Goal: Transaction & Acquisition: Purchase product/service

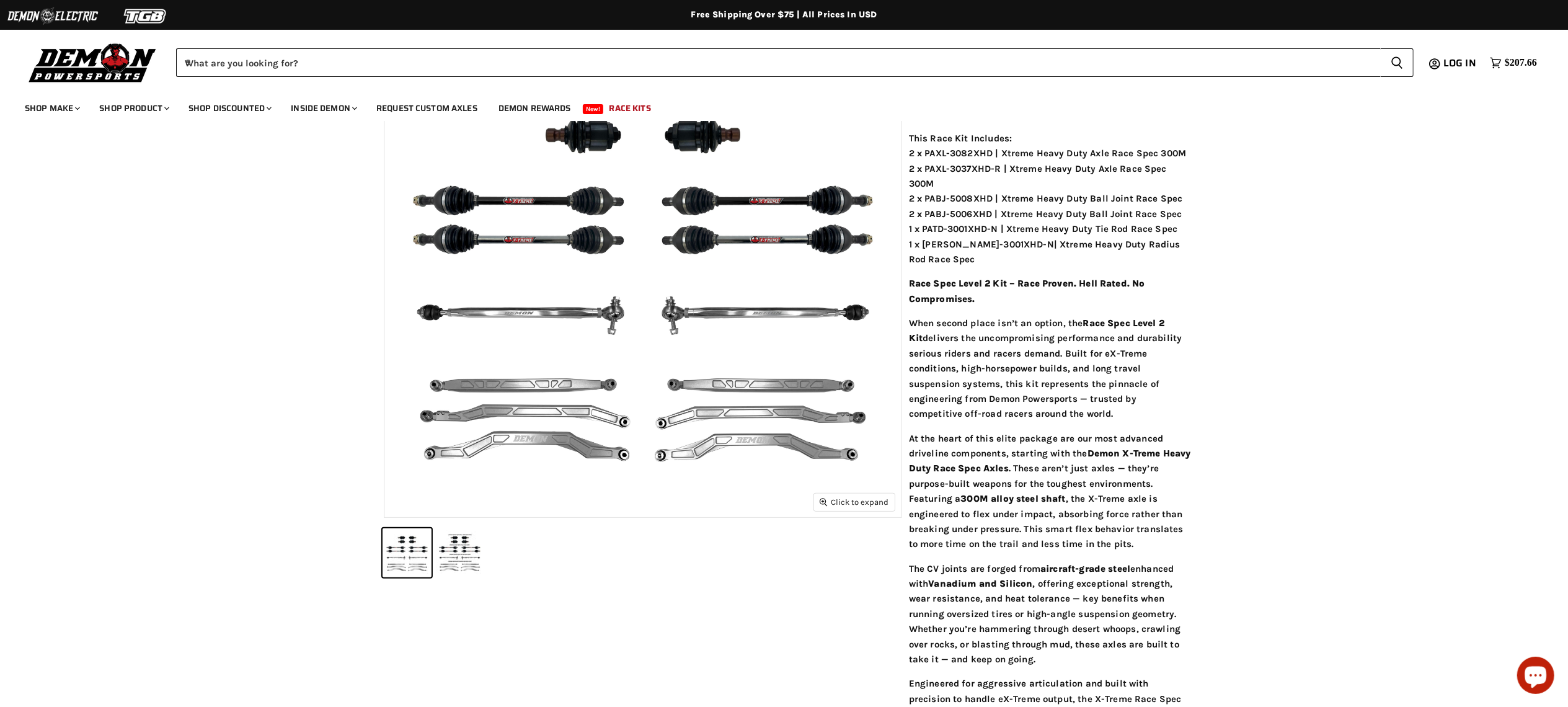
scroll to position [22, 0]
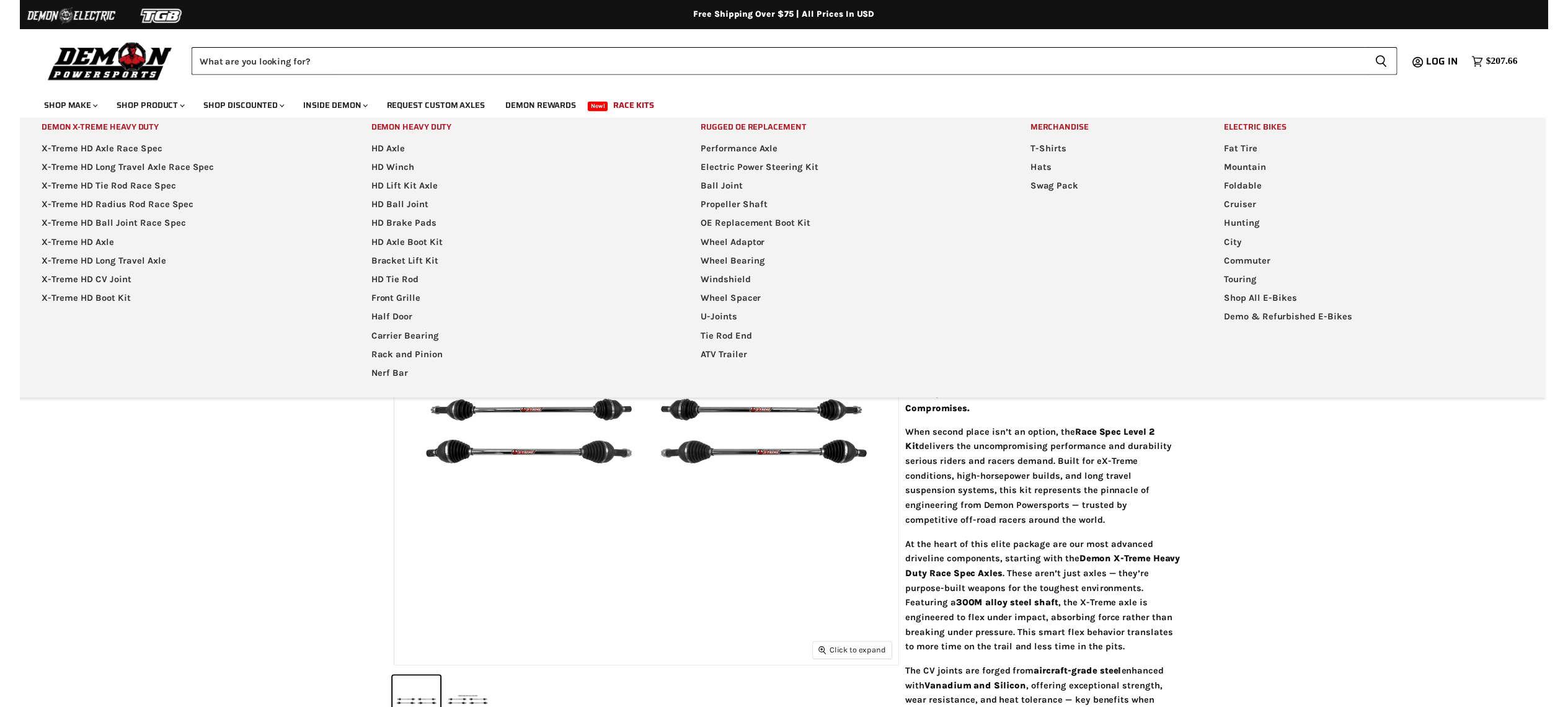
scroll to position [992, 0]
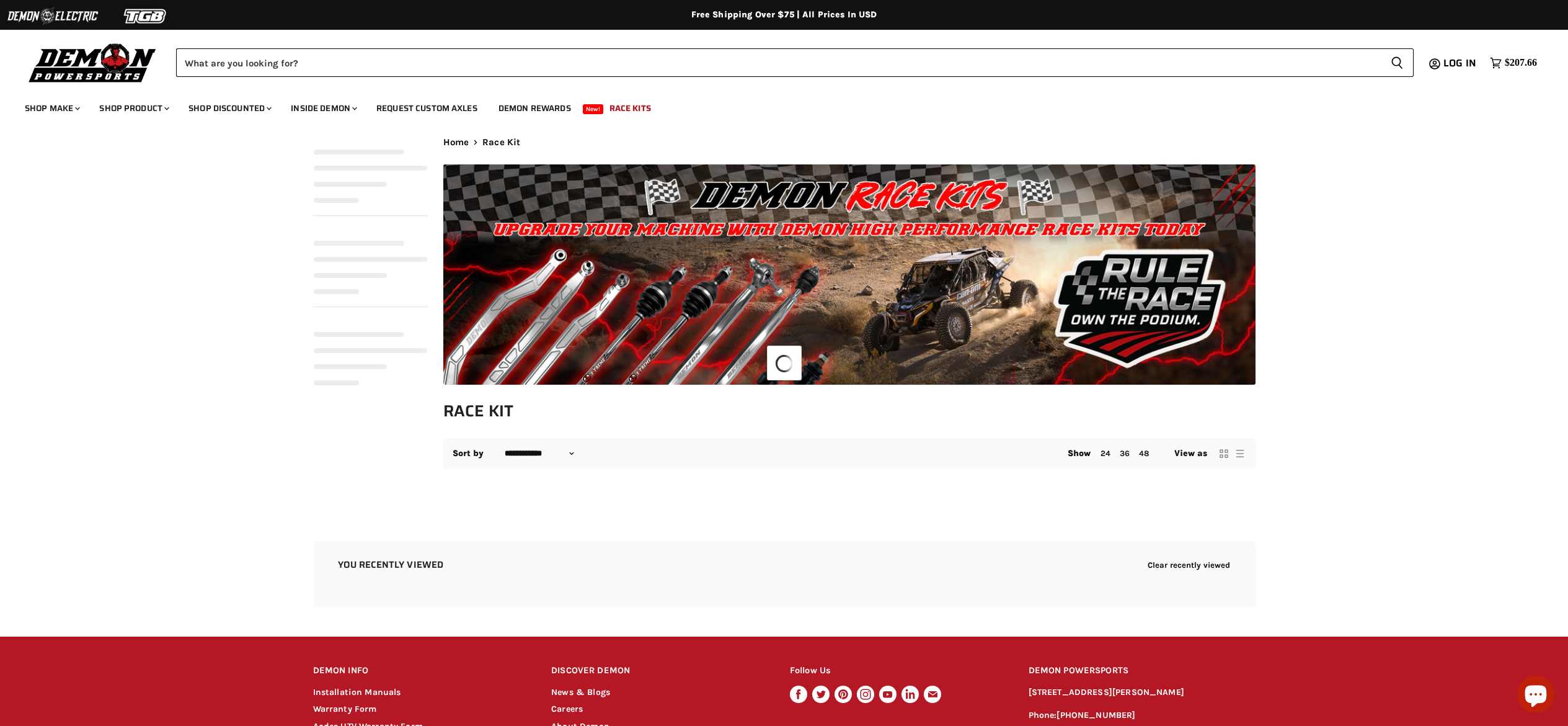
select select "**********"
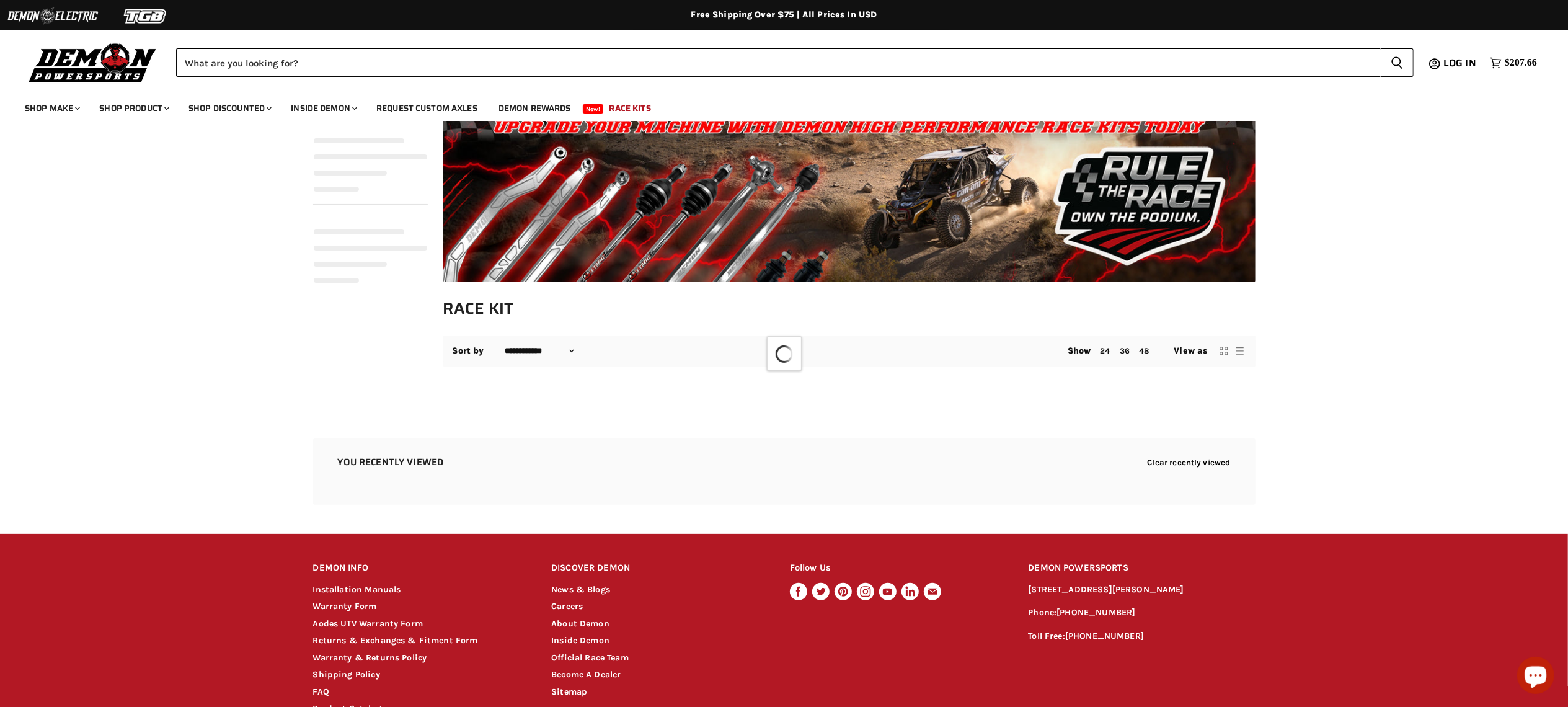
select select "**********"
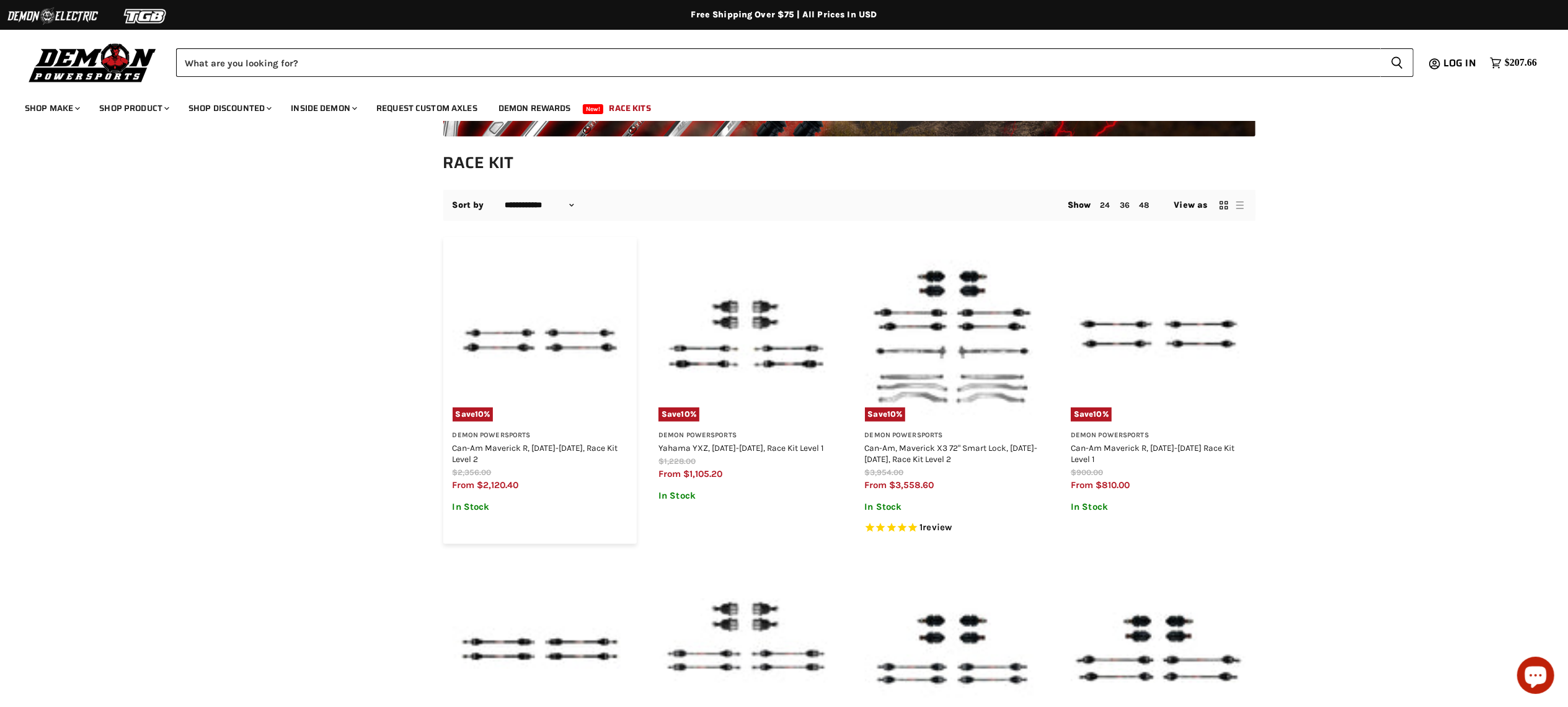
click at [531, 326] on img "Main content" at bounding box center [541, 334] width 175 height 176
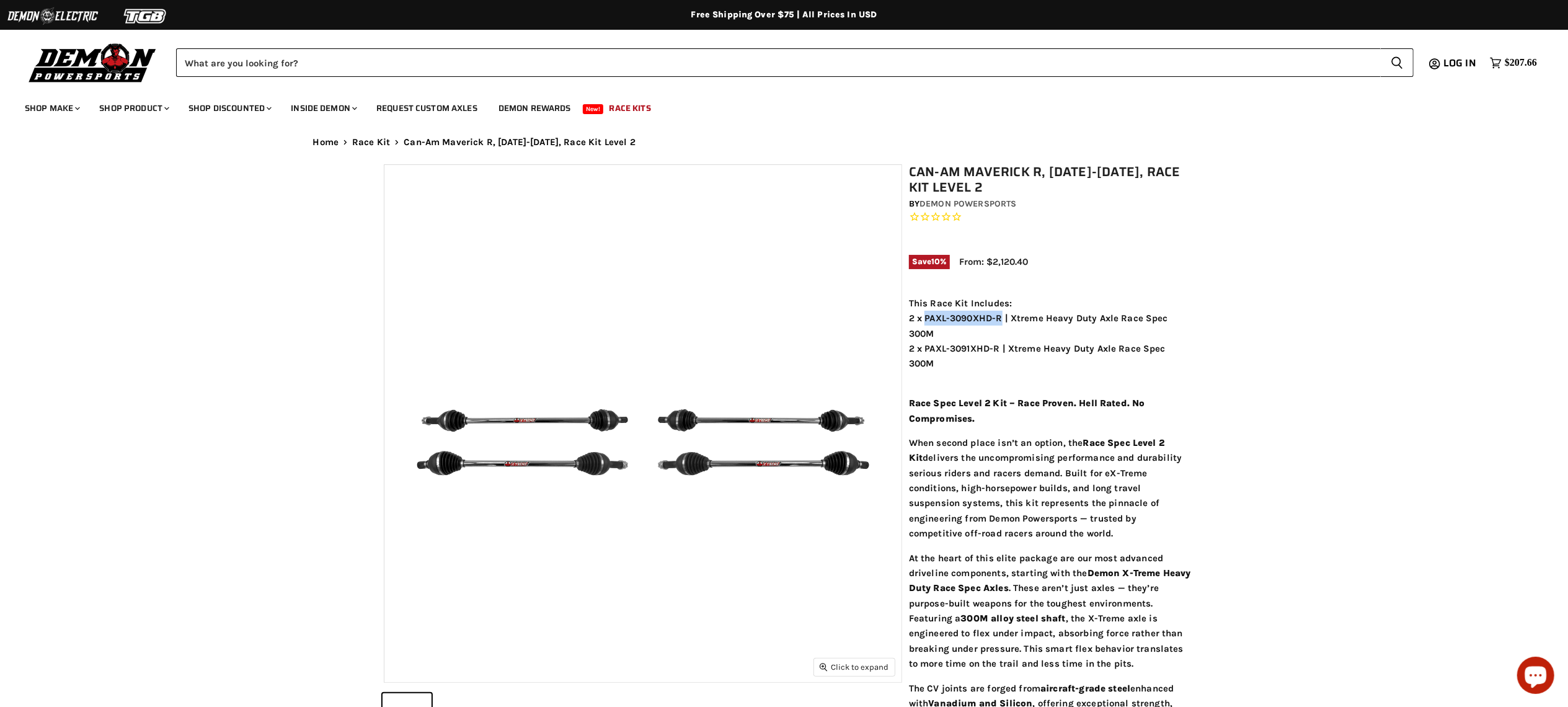
drag, startPoint x: 1001, startPoint y: 315, endPoint x: 926, endPoint y: 324, distance: 75.5
click at [926, 324] on div "2 x PAXL-3090XHD-R | Xtreme Heavy Duty Axle Race Spec 300M 2 x PAXL-3091XHD-R |…" at bounding box center [1050, 340] width 282 height 61
drag, startPoint x: 999, startPoint y: 352, endPoint x: 922, endPoint y: 352, distance: 77.0
click at [922, 352] on div "2 x PAXL-3090XHD-R | Xtreme Heavy Duty Axle Race Spec 300M 2 x PAXL-3091XHD-R |…" at bounding box center [1050, 340] width 282 height 61
copy div "PAXL-3091XHD-R"
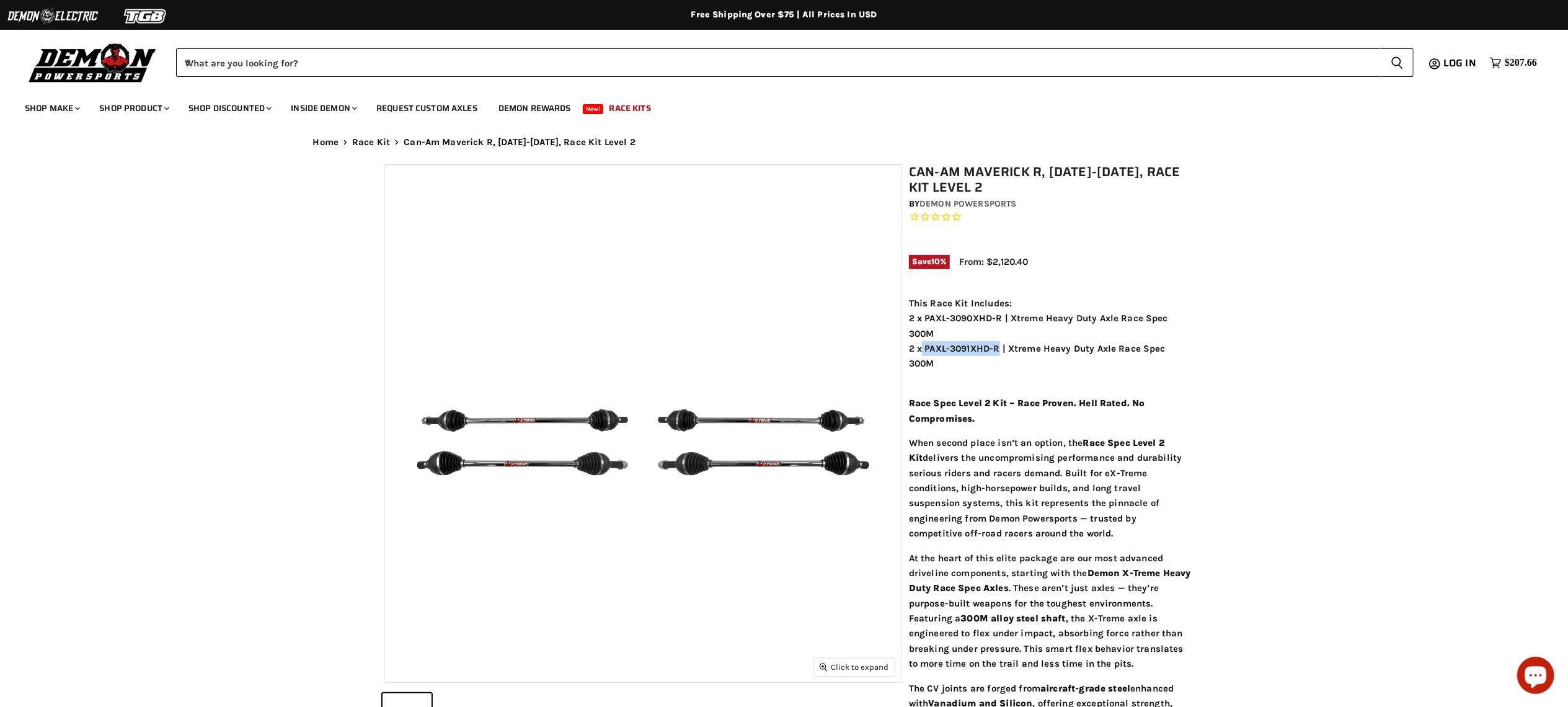
drag, startPoint x: 962, startPoint y: 185, endPoint x: 903, endPoint y: 175, distance: 59.8
click at [903, 175] on div "Can-Am Maverick R, 2024-2025, Race Kit Level 2 by Demon Powersports Save 10 % F…" at bounding box center [1044, 582] width 282 height 837
copy h1 "Can-Am Maverick R, [DATE]-[DATE], Race Kit Level 2"
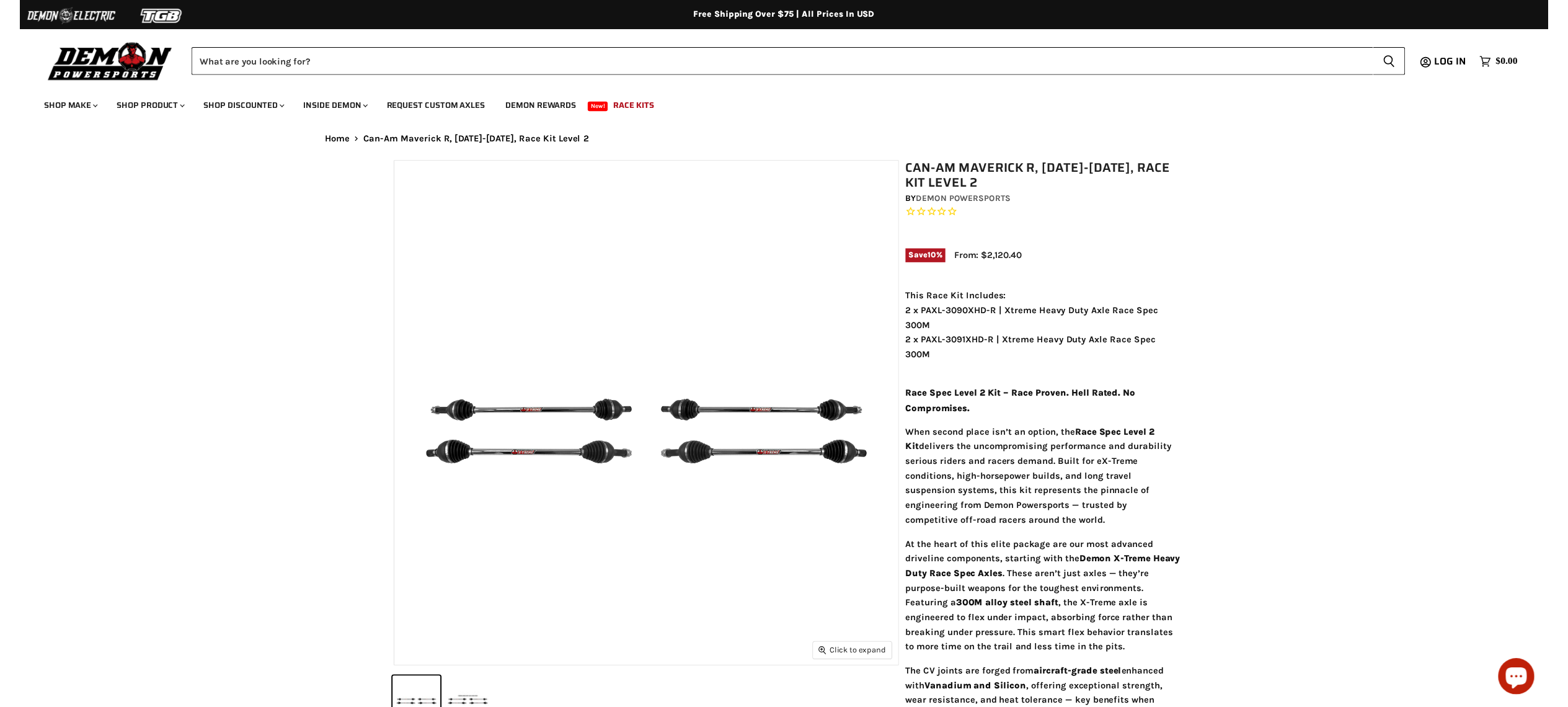
scroll to position [372, 0]
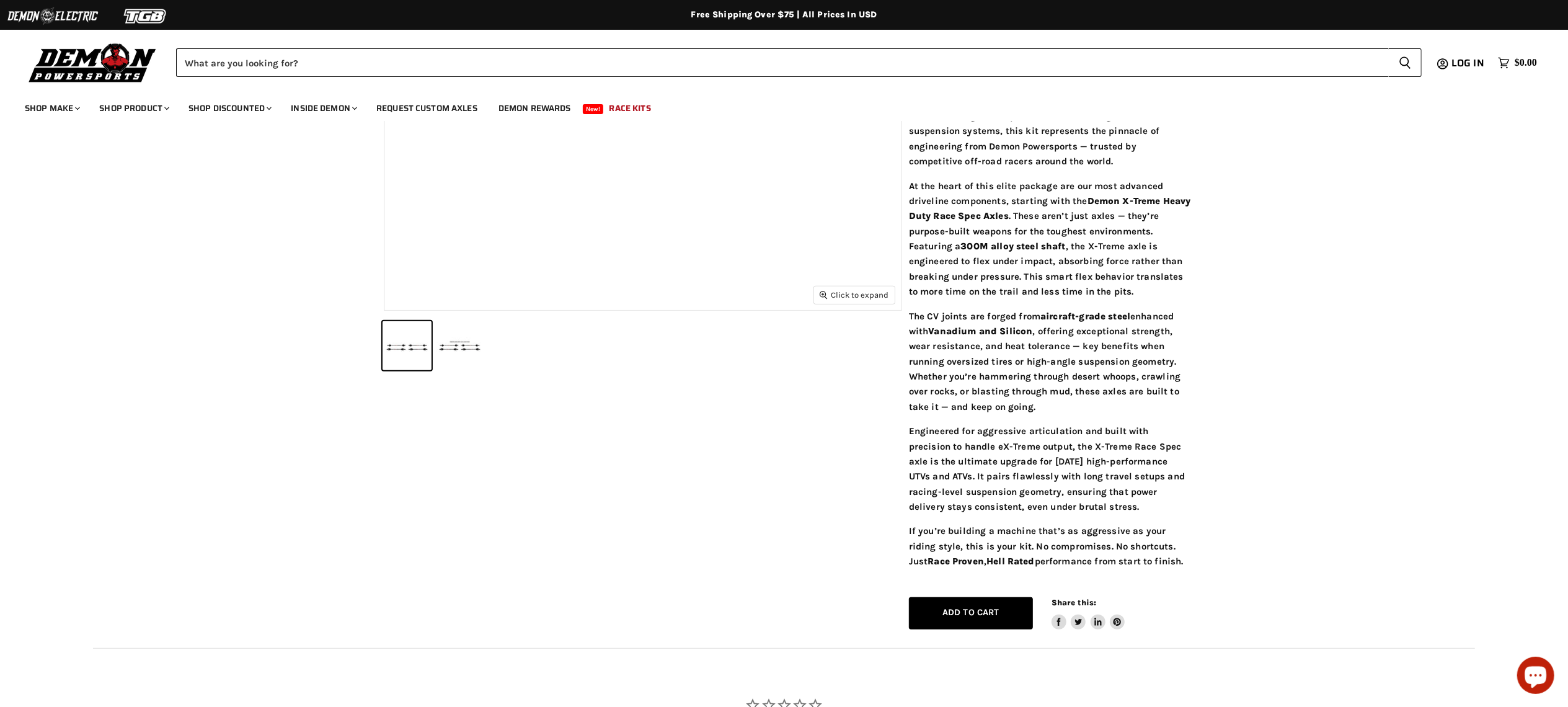
click at [979, 619] on button "Add to cart Spinner icon" at bounding box center [971, 614] width 124 height 33
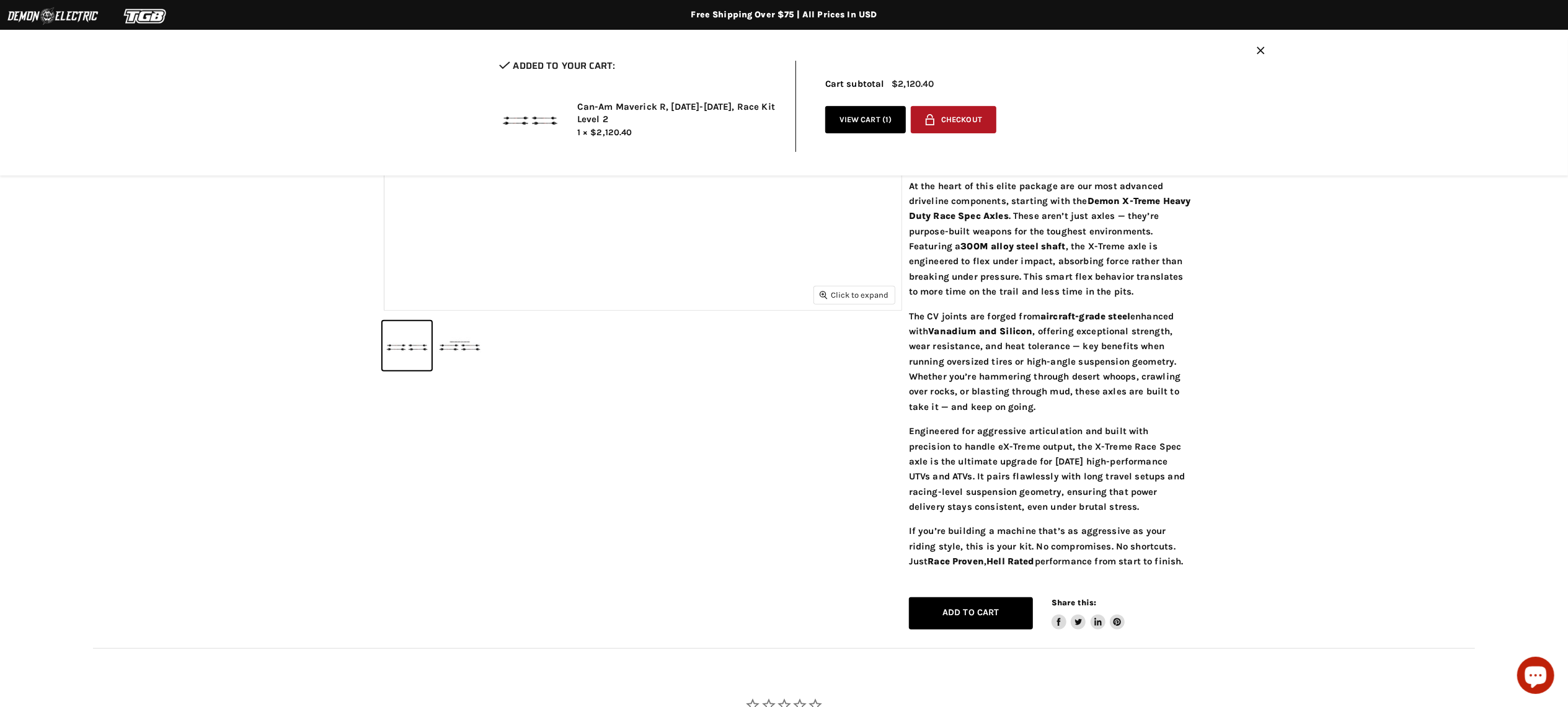
scroll to position [0, 0]
click at [880, 123] on link "View cart ( 1 )" at bounding box center [866, 120] width 81 height 28
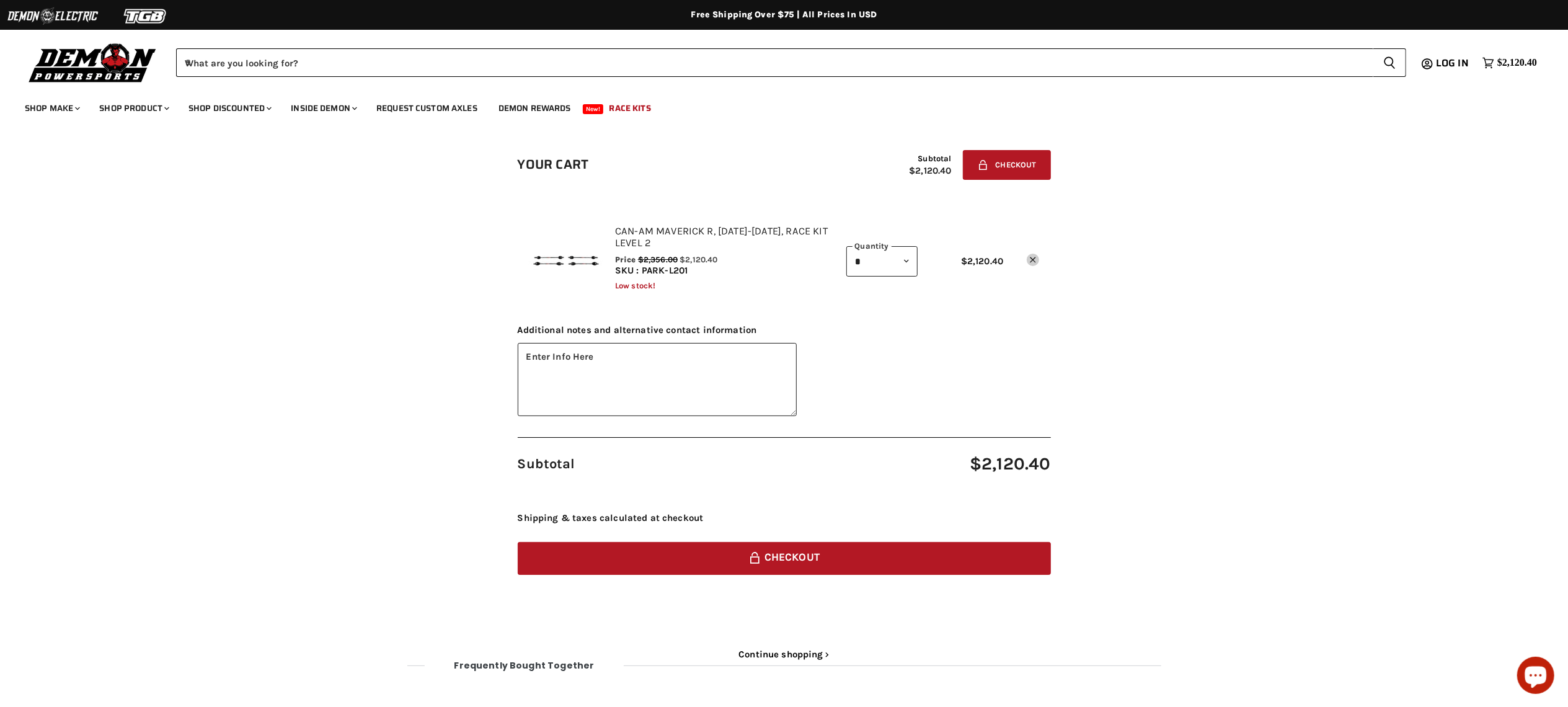
click at [586, 259] on img "cart checkout" at bounding box center [566, 258] width 74 height 74
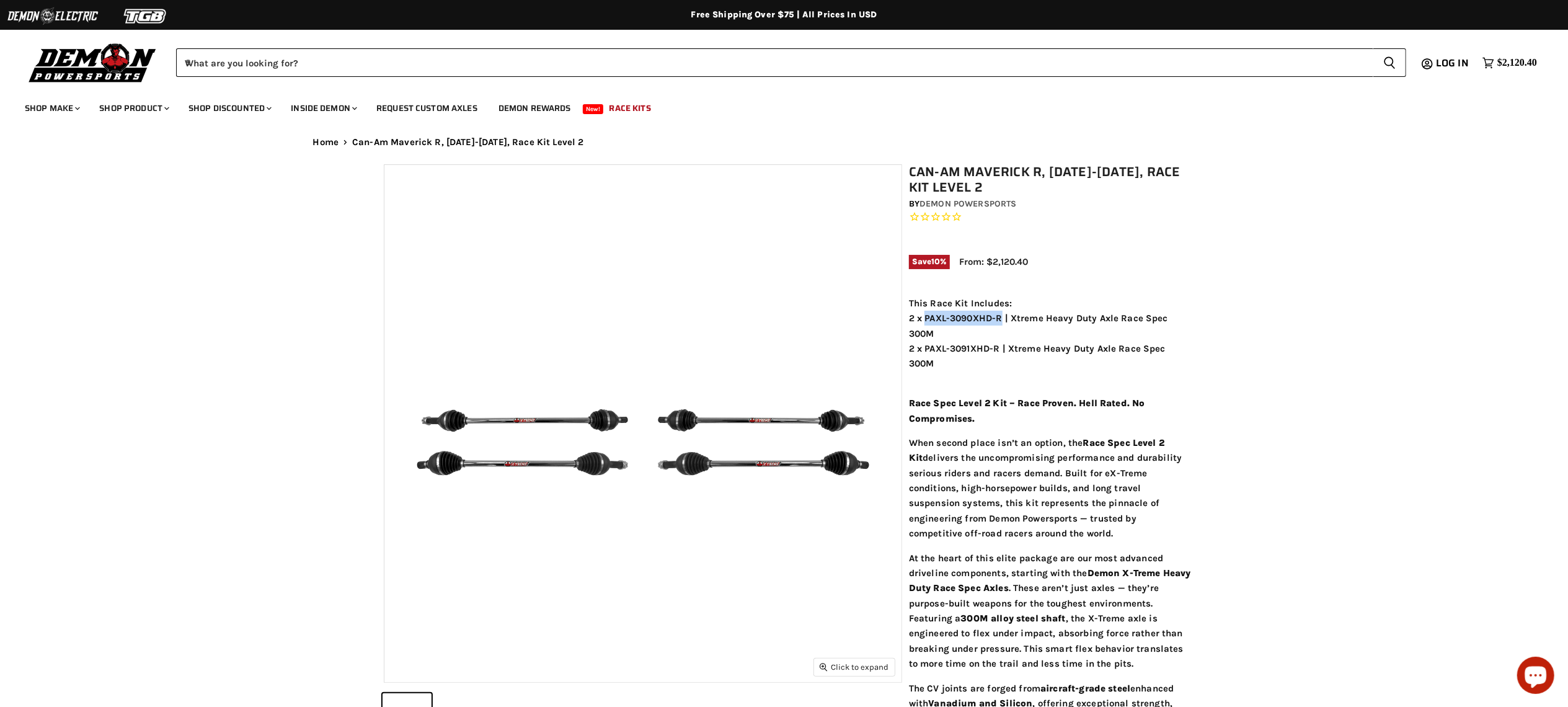
drag, startPoint x: 1002, startPoint y: 317, endPoint x: 927, endPoint y: 319, distance: 75.0
click at [927, 319] on div "2 x PAXL-3090XHD-R | Xtreme Heavy Duty Axle Race Spec 300M 2 x PAXL-3091XHD-R |…" at bounding box center [1050, 340] width 282 height 61
